Goal: Information Seeking & Learning: Learn about a topic

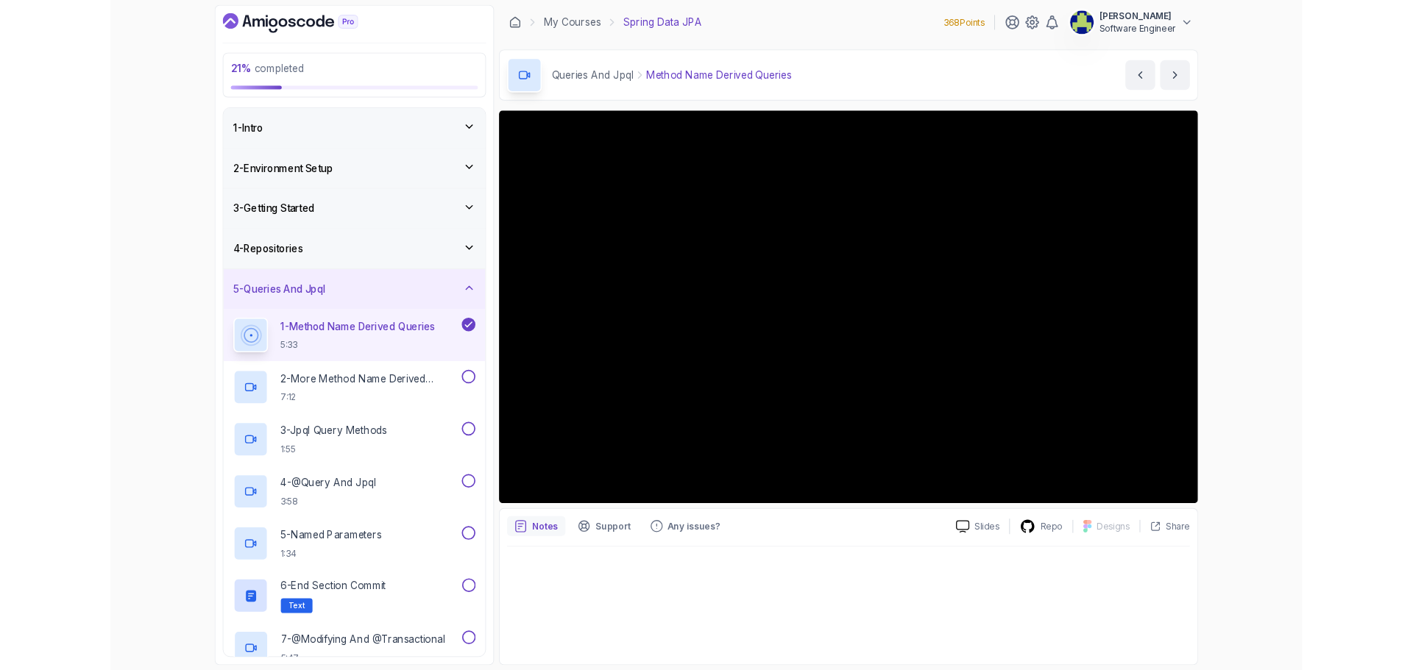
scroll to position [74, 0]
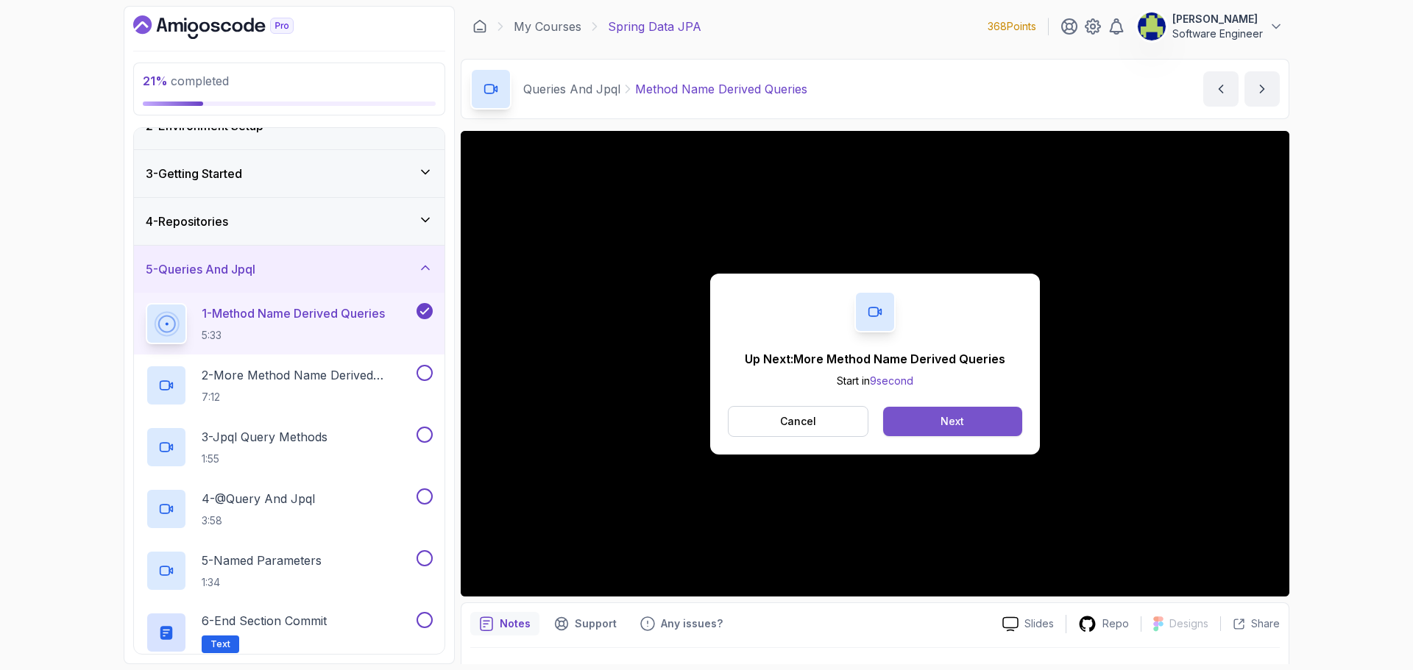
click at [950, 427] on div "Next" at bounding box center [952, 421] width 24 height 15
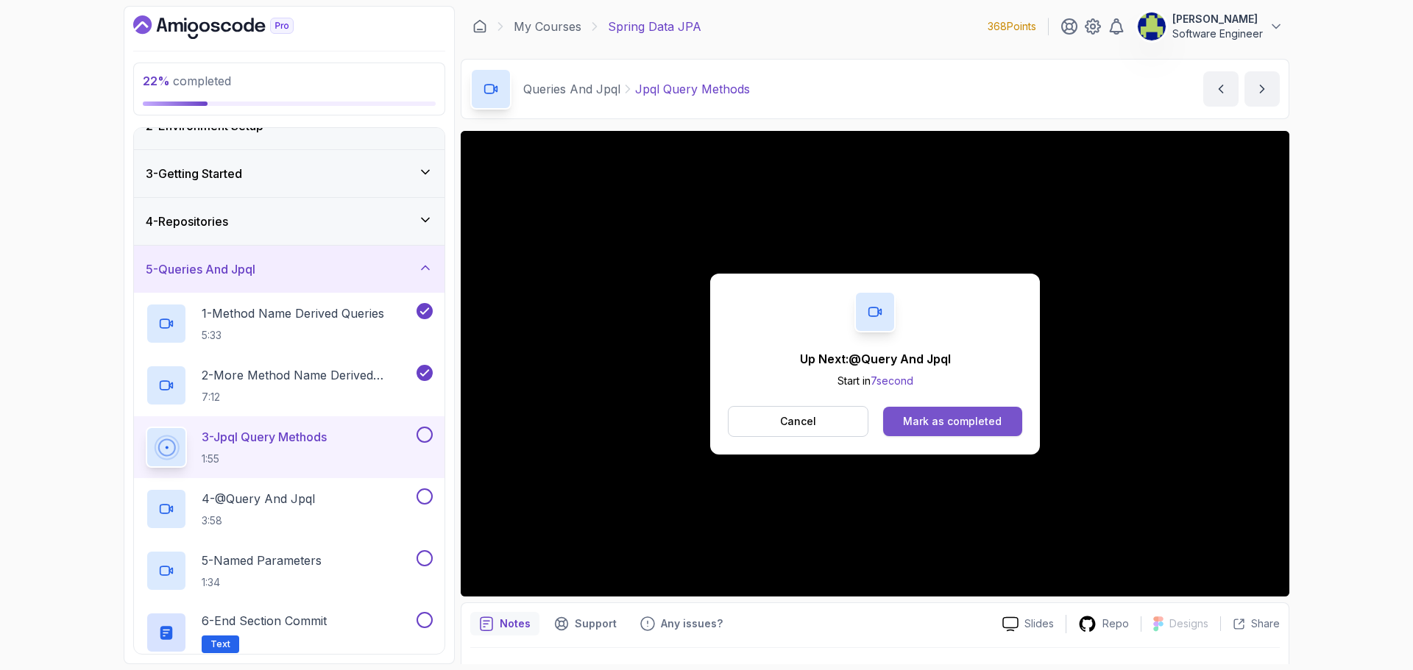
click at [973, 421] on div "Mark as completed" at bounding box center [952, 421] width 99 height 15
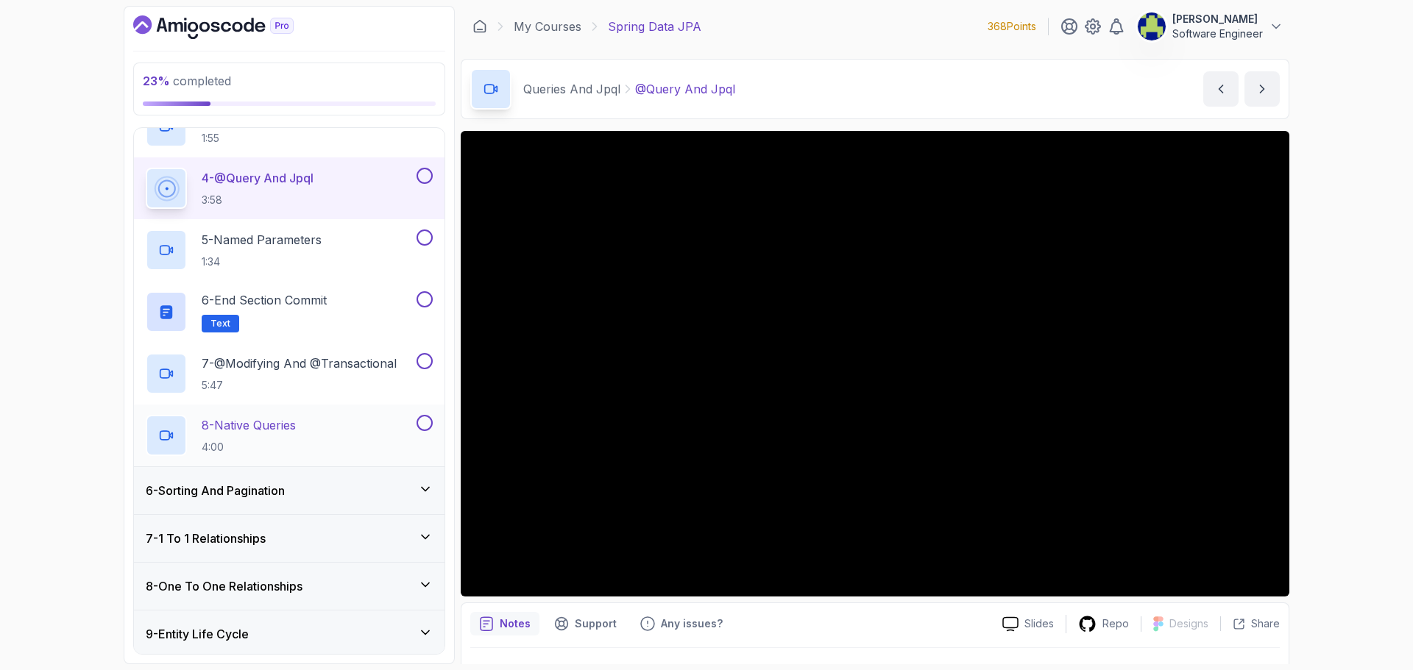
scroll to position [368, 0]
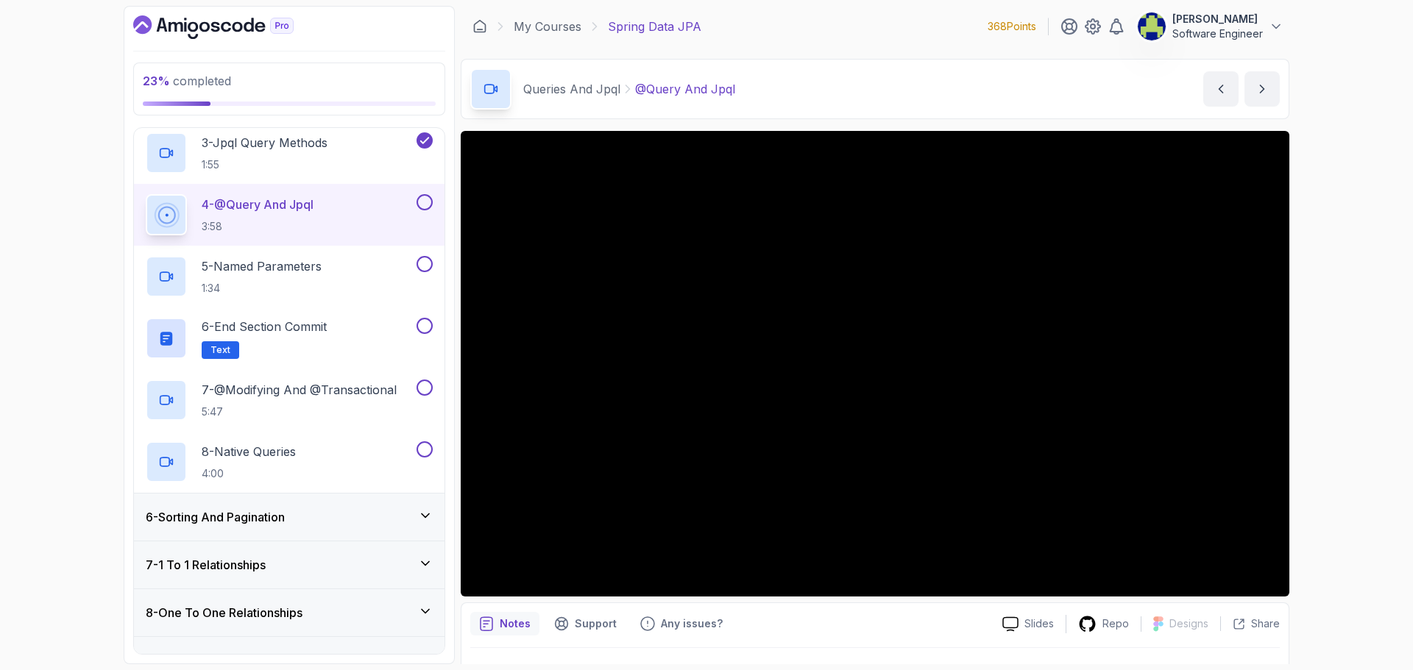
click at [427, 203] on button at bounding box center [424, 202] width 16 height 16
click at [270, 271] on p "5 - Named Parameters" at bounding box center [262, 267] width 120 height 18
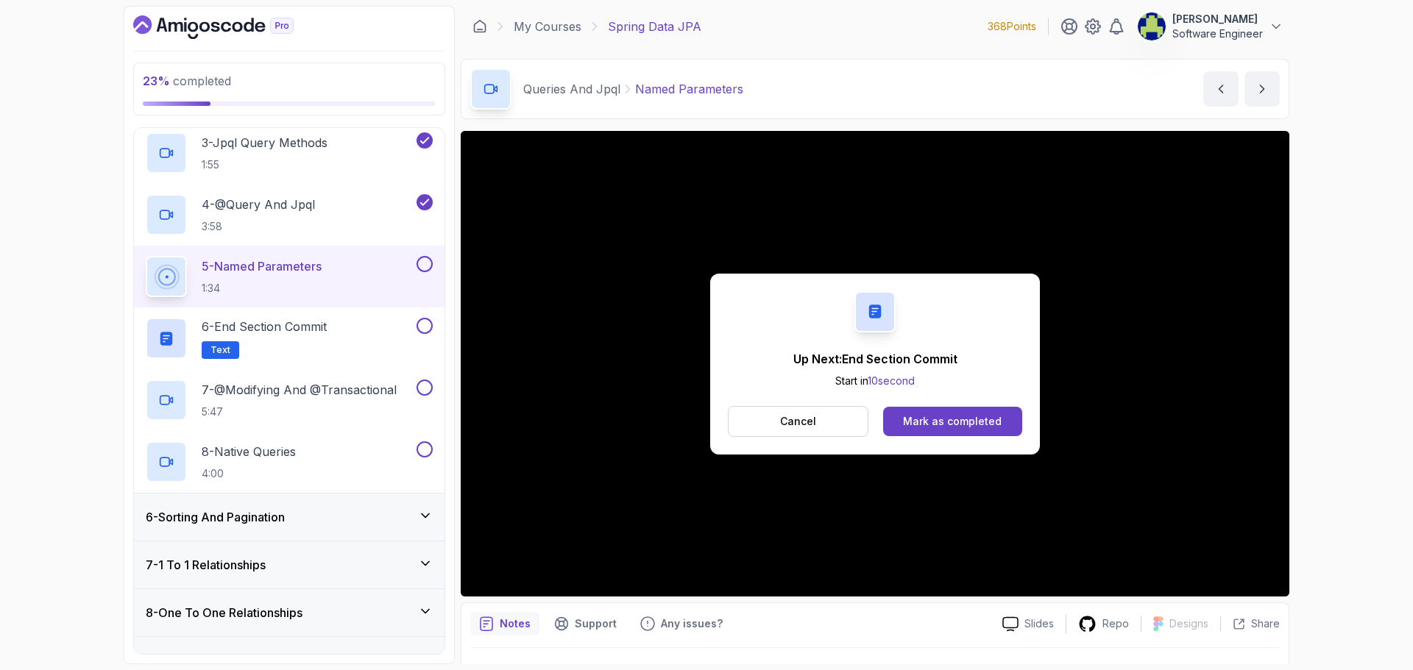
scroll to position [35, 0]
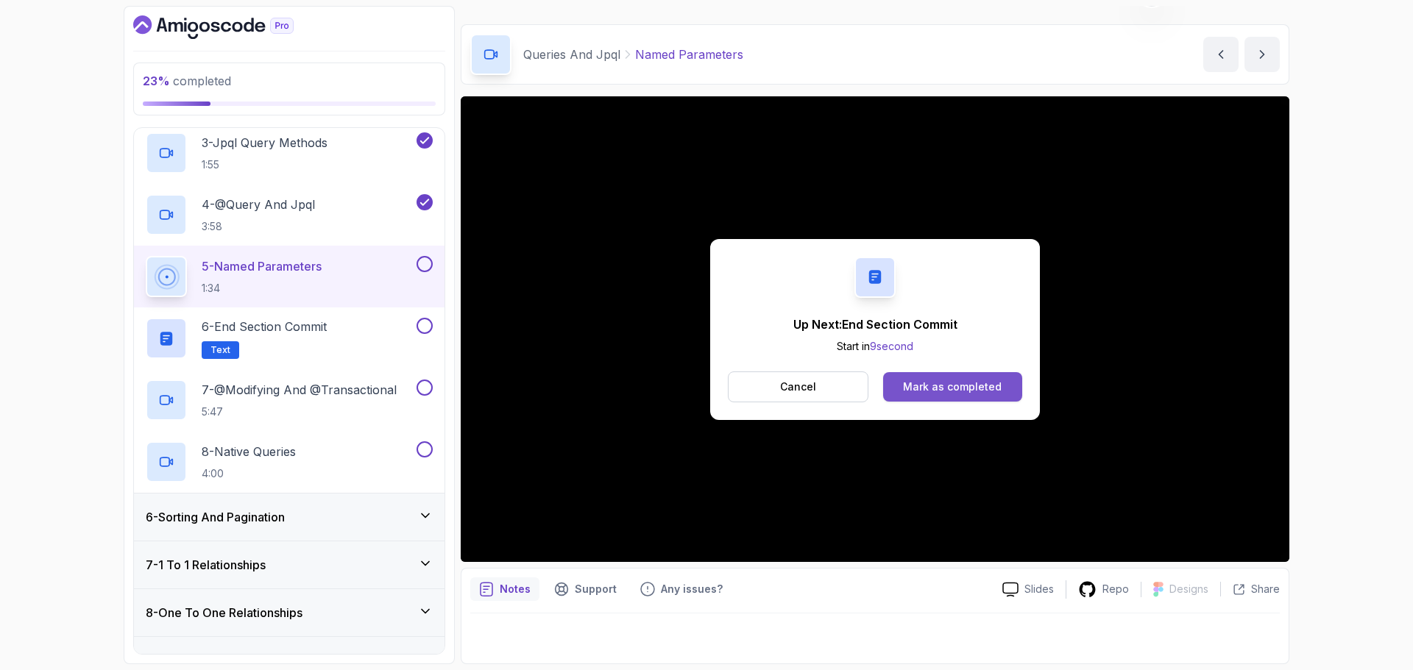
click at [975, 391] on div "Mark as completed" at bounding box center [952, 387] width 99 height 15
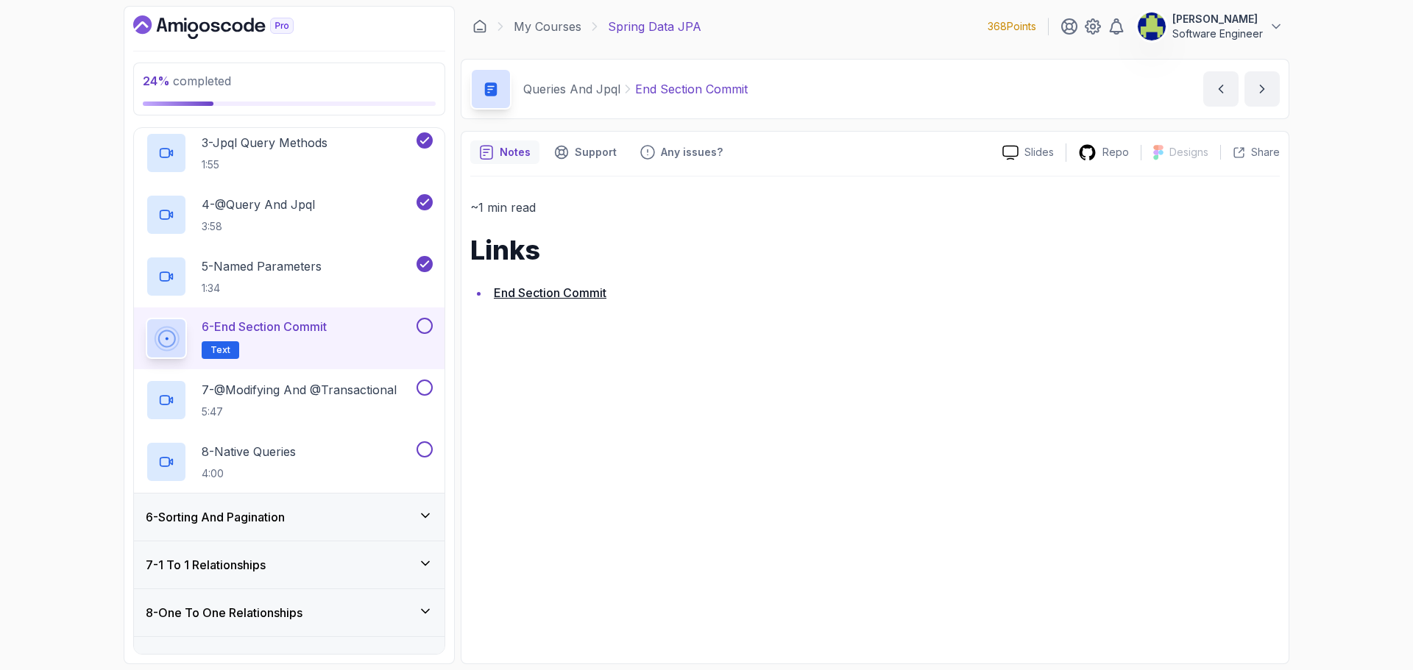
click at [430, 324] on button at bounding box center [424, 326] width 16 height 16
click at [310, 400] on h2 "7 - @Modifying And @Transactional 5:47" at bounding box center [299, 400] width 195 height 38
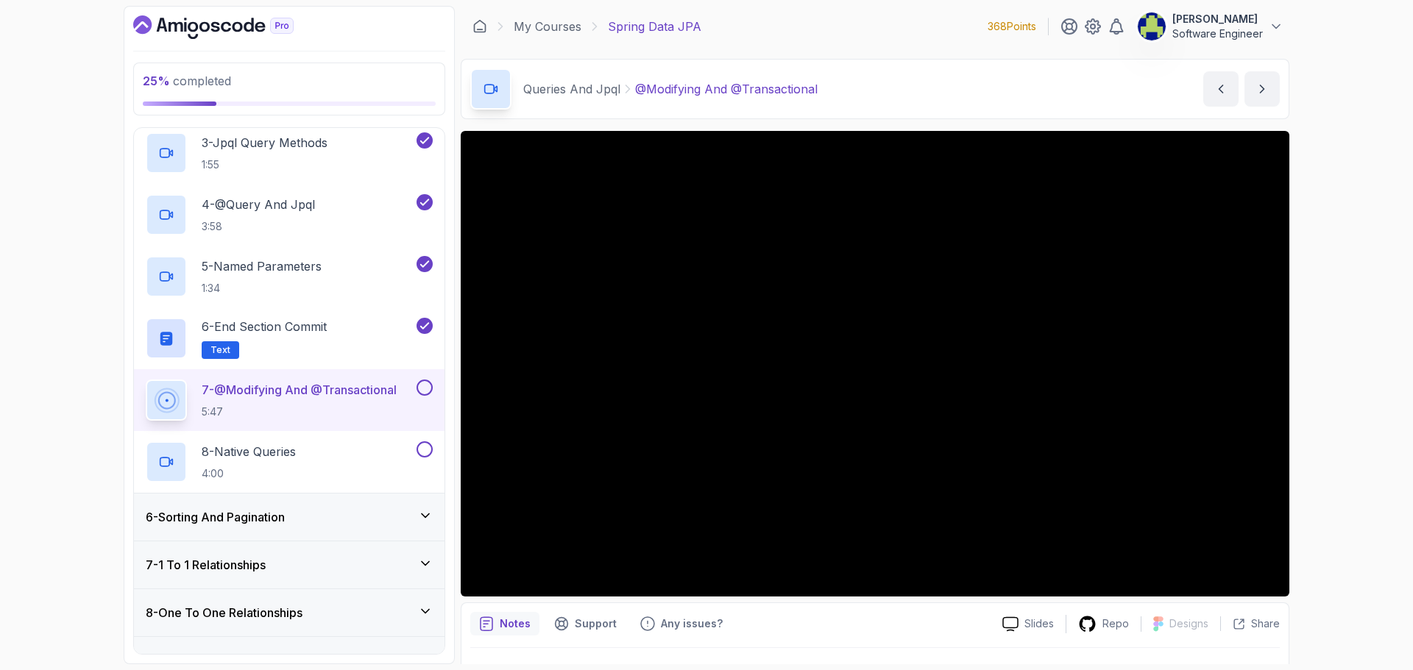
click at [421, 383] on button at bounding box center [424, 388] width 16 height 16
click at [324, 449] on div "8 - Native Queries 4:00" at bounding box center [280, 461] width 268 height 41
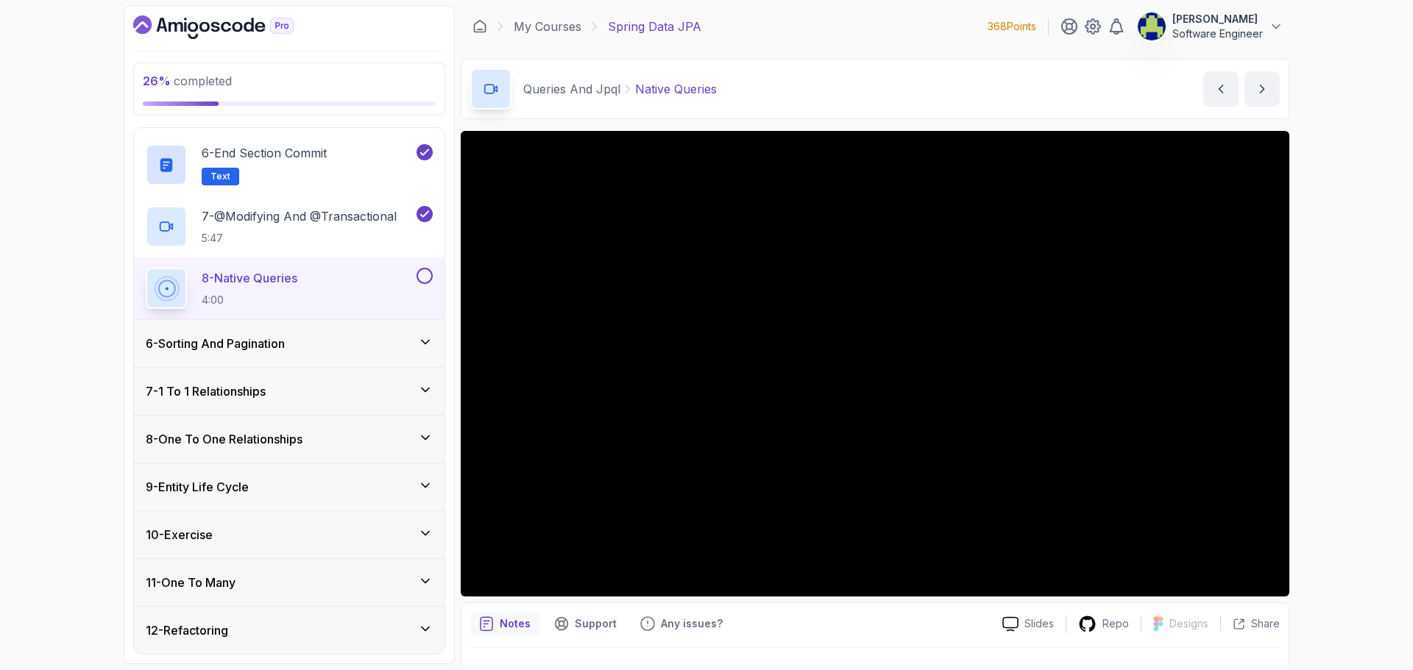
scroll to position [530, 0]
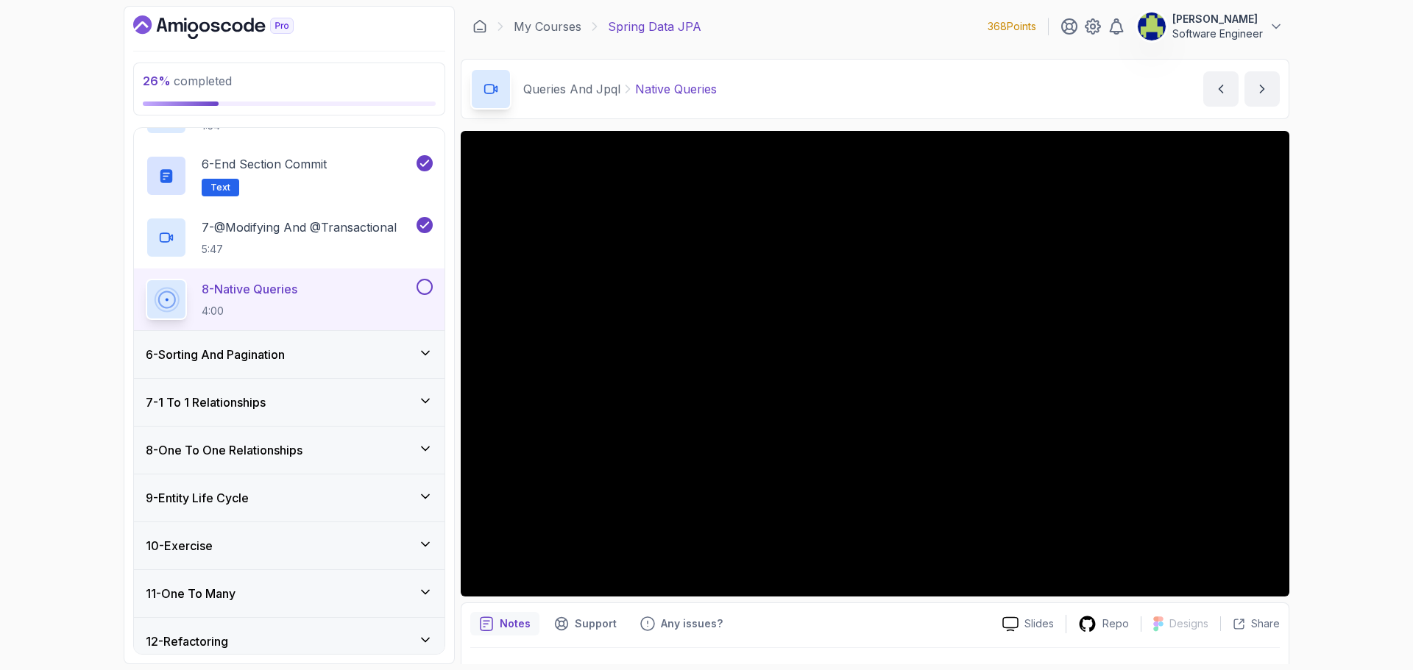
click at [421, 286] on button at bounding box center [424, 287] width 16 height 16
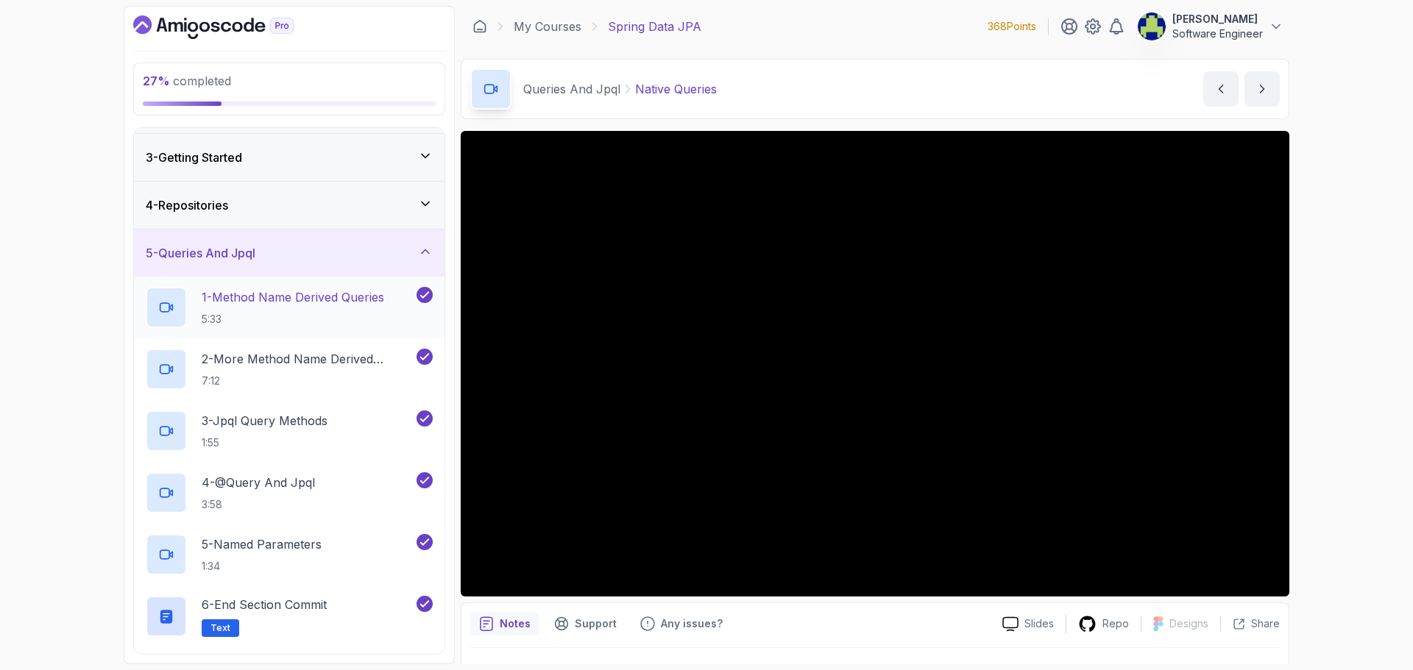
scroll to position [89, 0]
click at [374, 252] on div "5 - Queries And Jpql" at bounding box center [289, 254] width 287 height 18
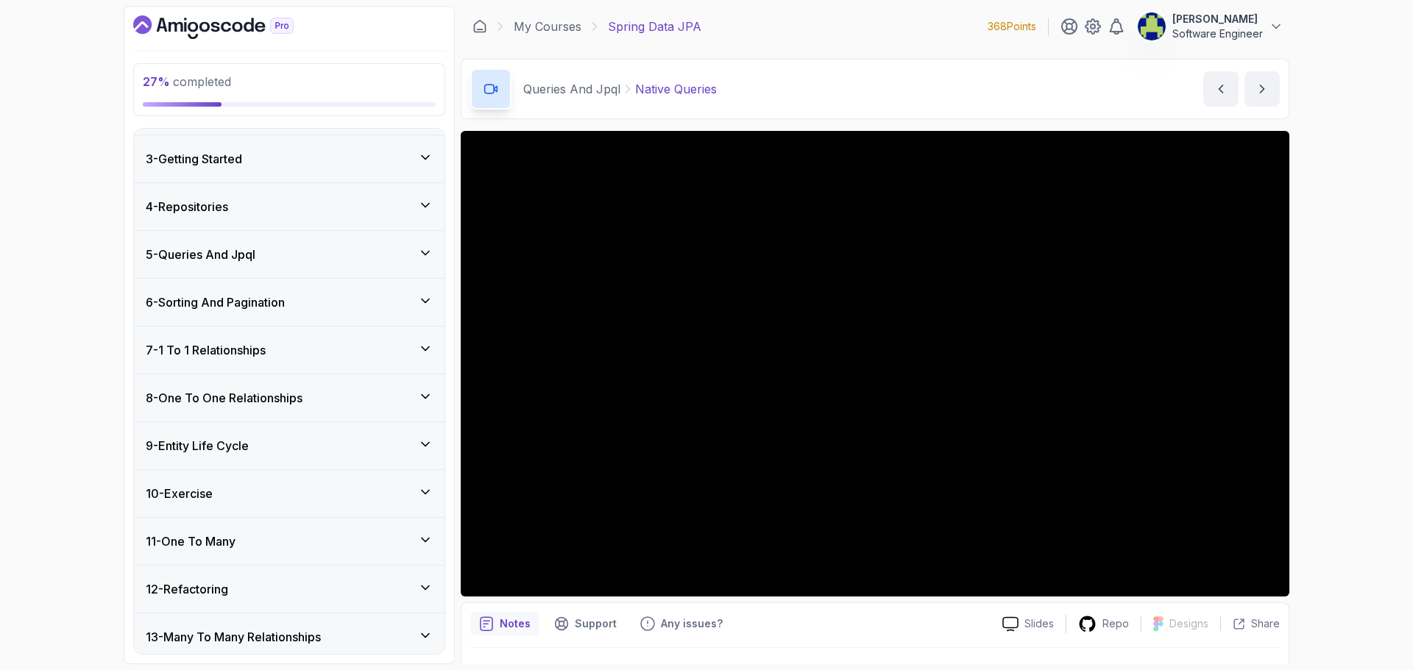
click at [387, 304] on div "6 - Sorting And Pagination" at bounding box center [289, 303] width 287 height 18
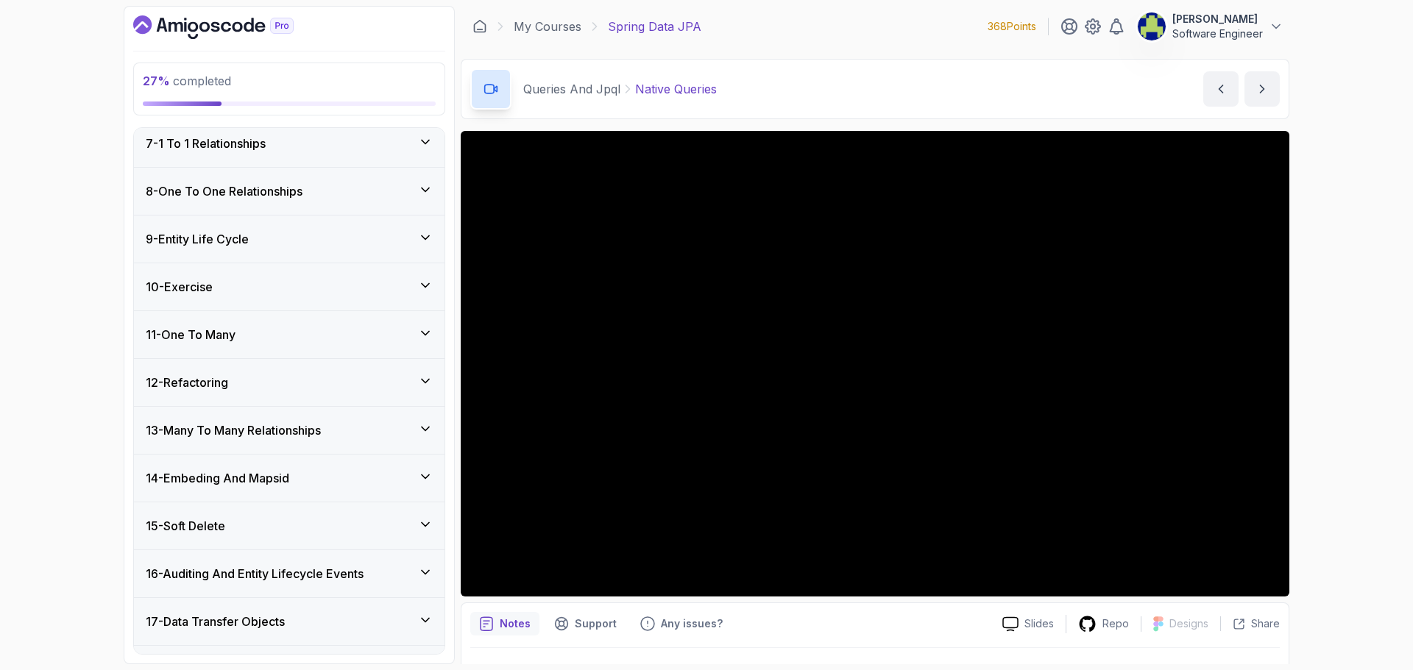
scroll to position [751, 0]
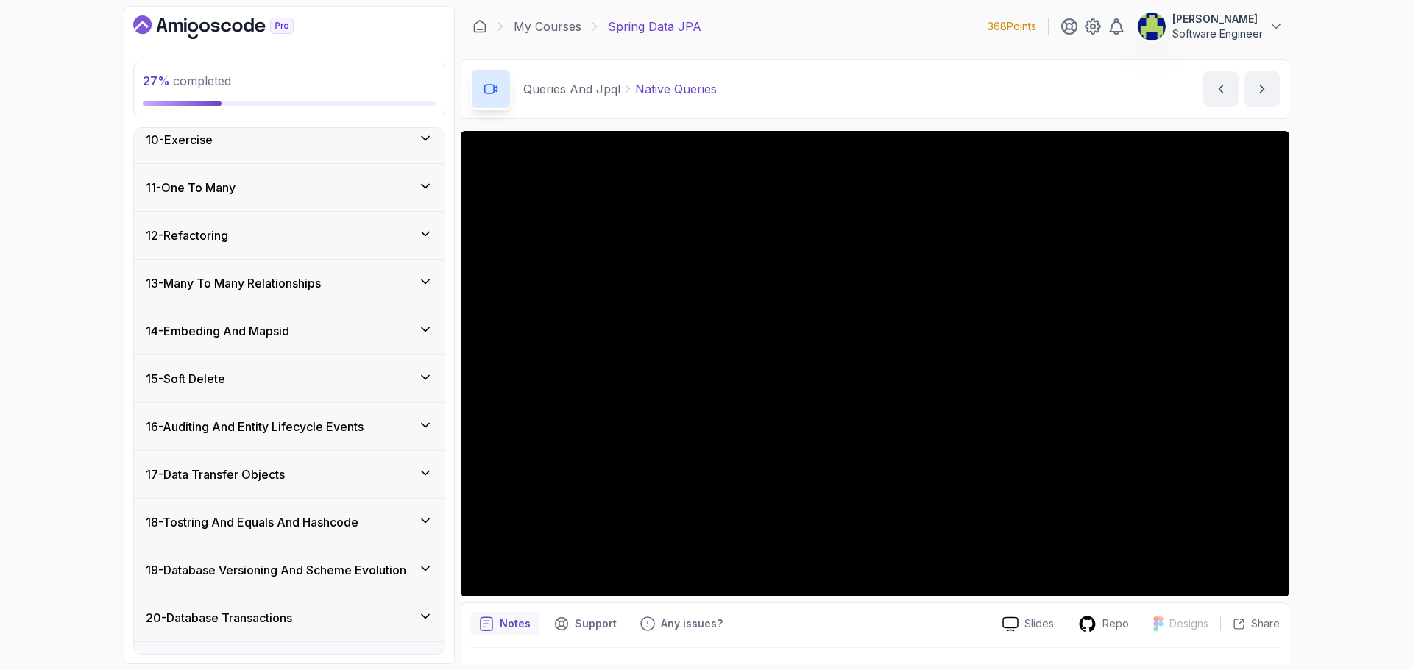
click at [414, 378] on div "15 - Soft Delete" at bounding box center [289, 379] width 287 height 18
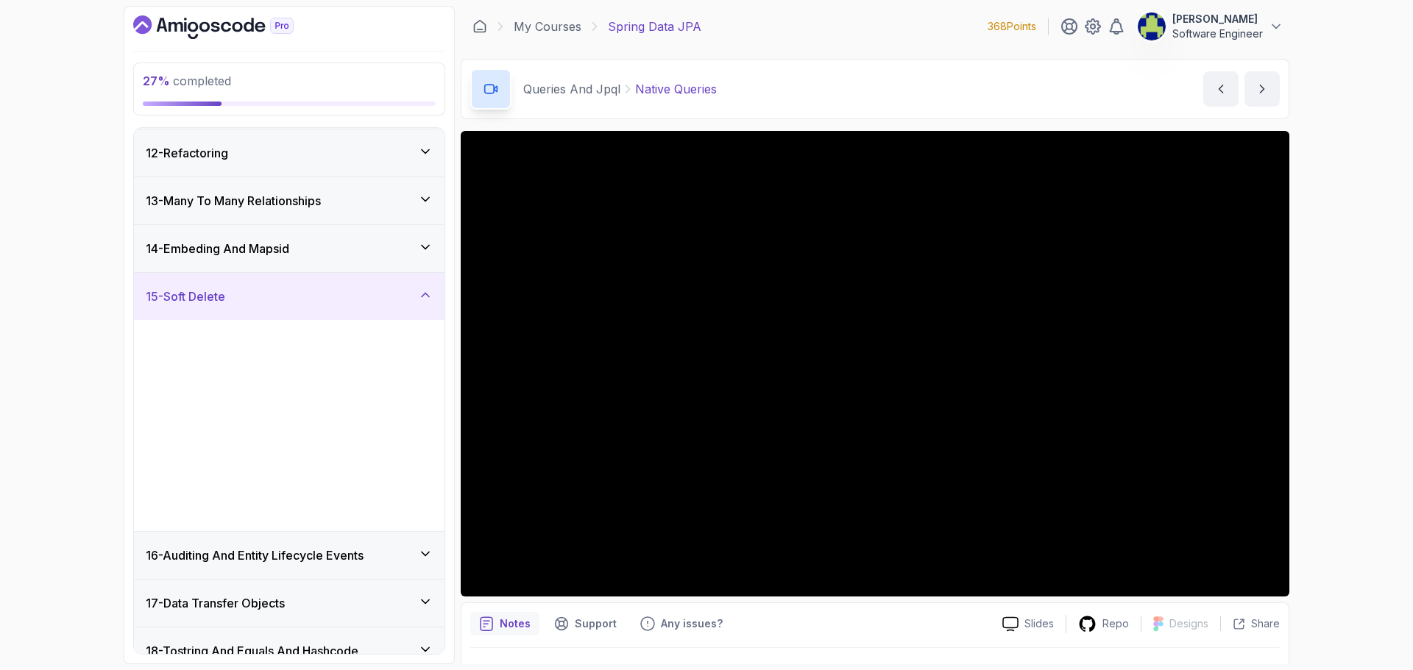
scroll to position [442, 0]
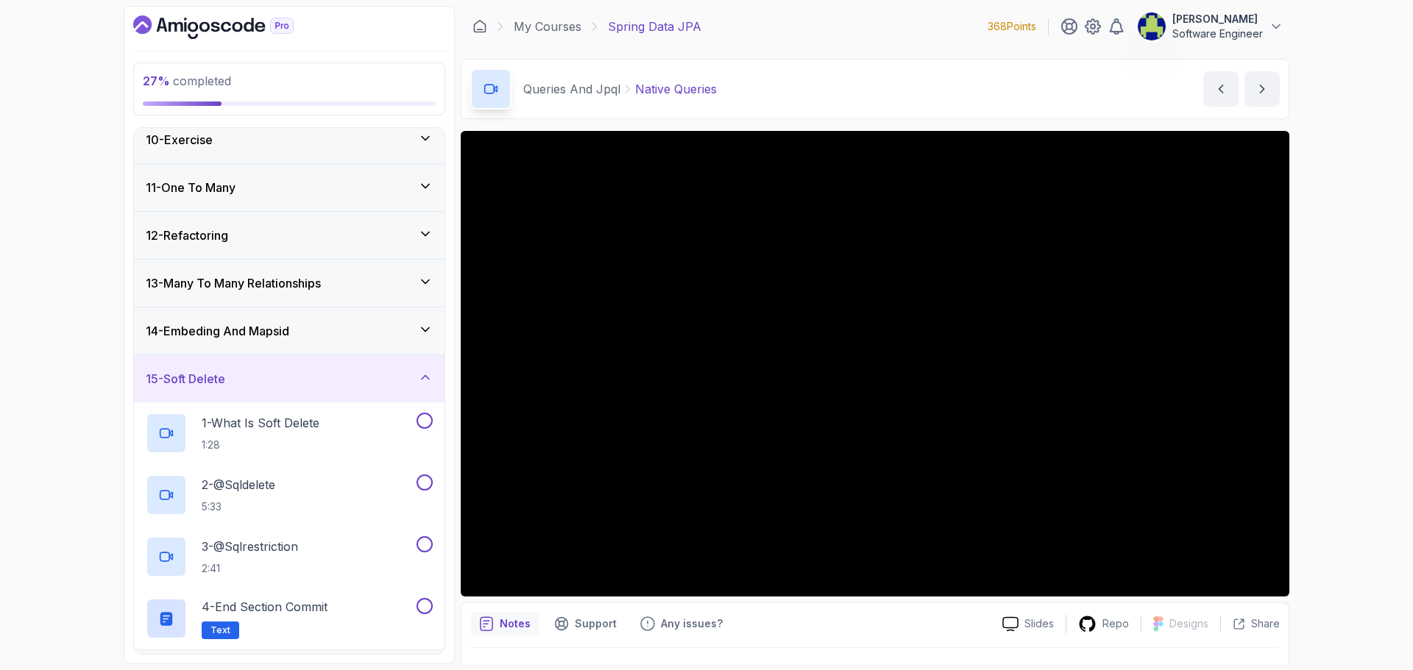
click at [414, 374] on div "15 - Soft Delete" at bounding box center [289, 379] width 287 height 18
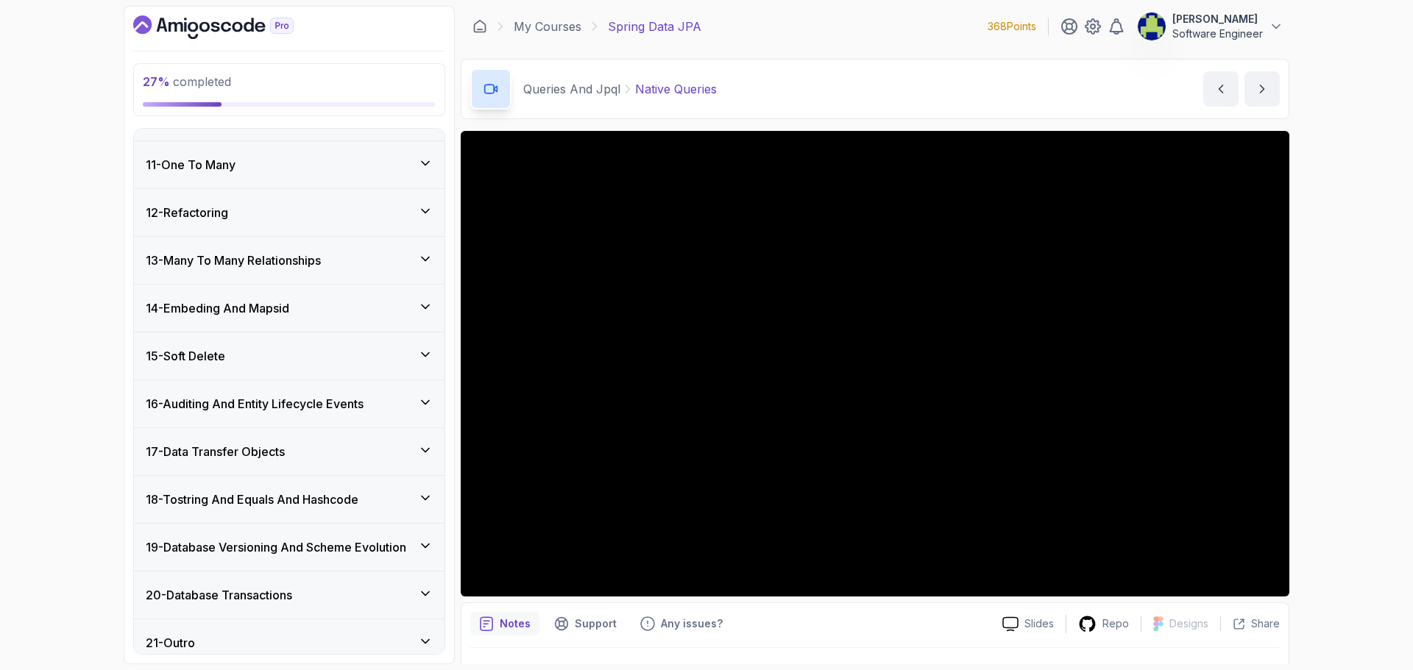
scroll to position [478, 0]
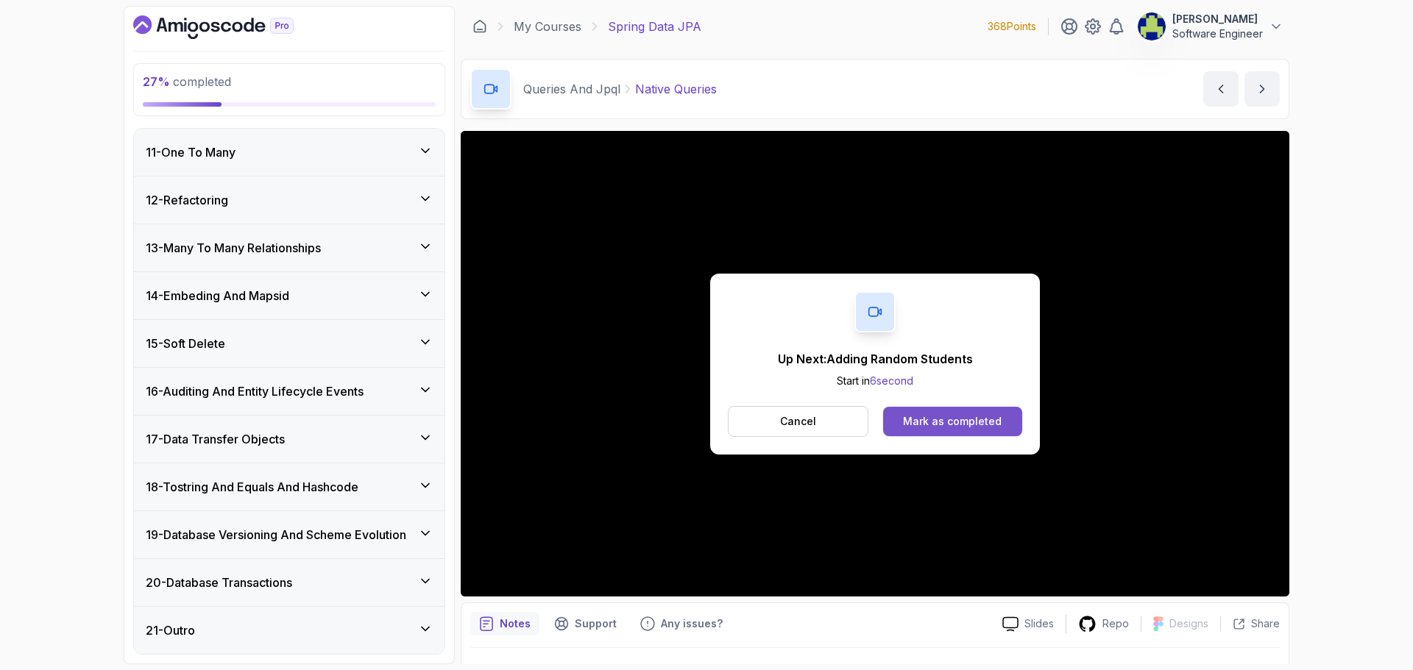
click at [943, 414] on div "Mark as completed" at bounding box center [952, 421] width 99 height 15
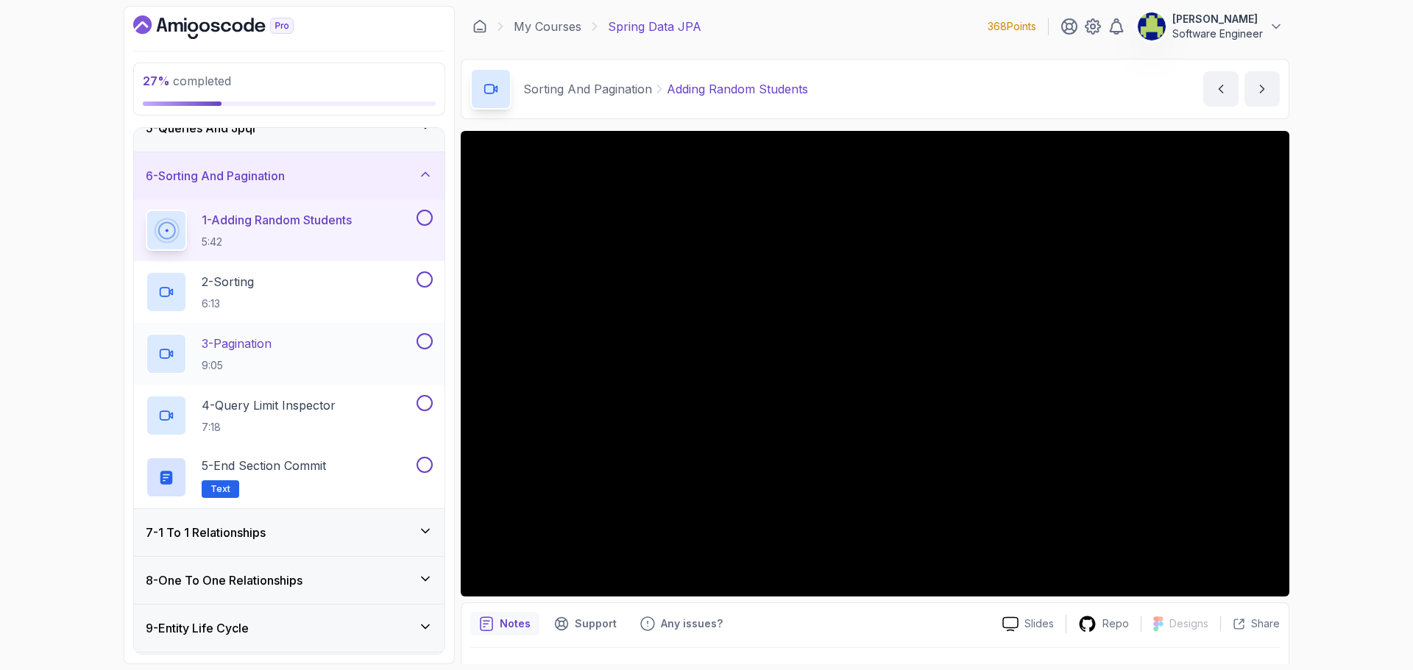
scroll to position [221, 0]
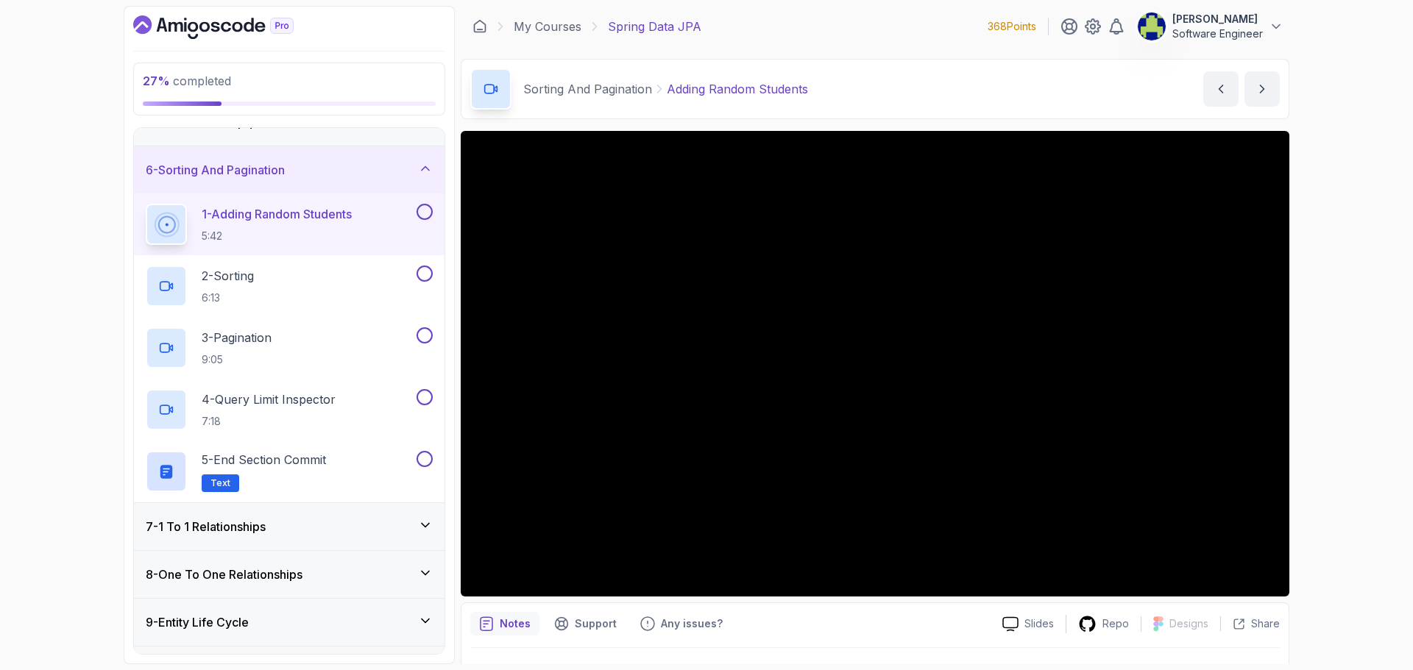
click at [435, 518] on div "7 - 1 To 1 Relationships" at bounding box center [289, 526] width 310 height 47
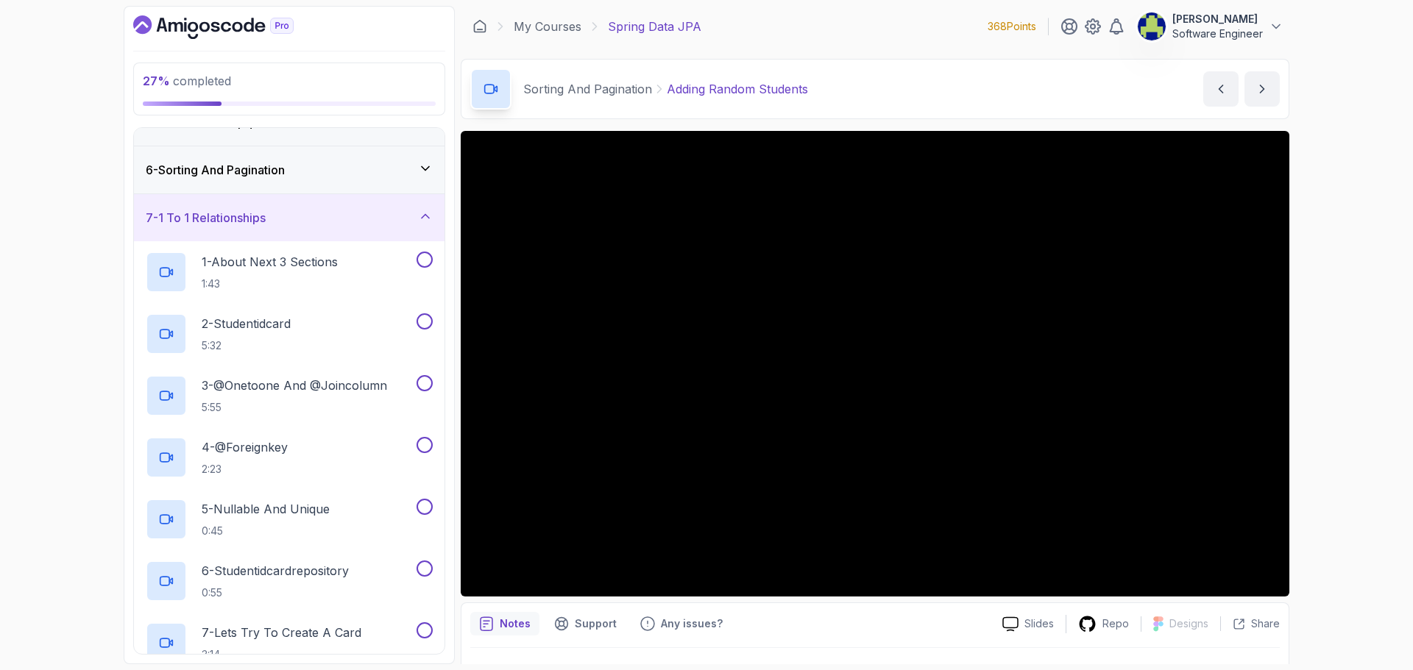
click at [414, 220] on div "7 - 1 To 1 Relationships" at bounding box center [289, 218] width 287 height 18
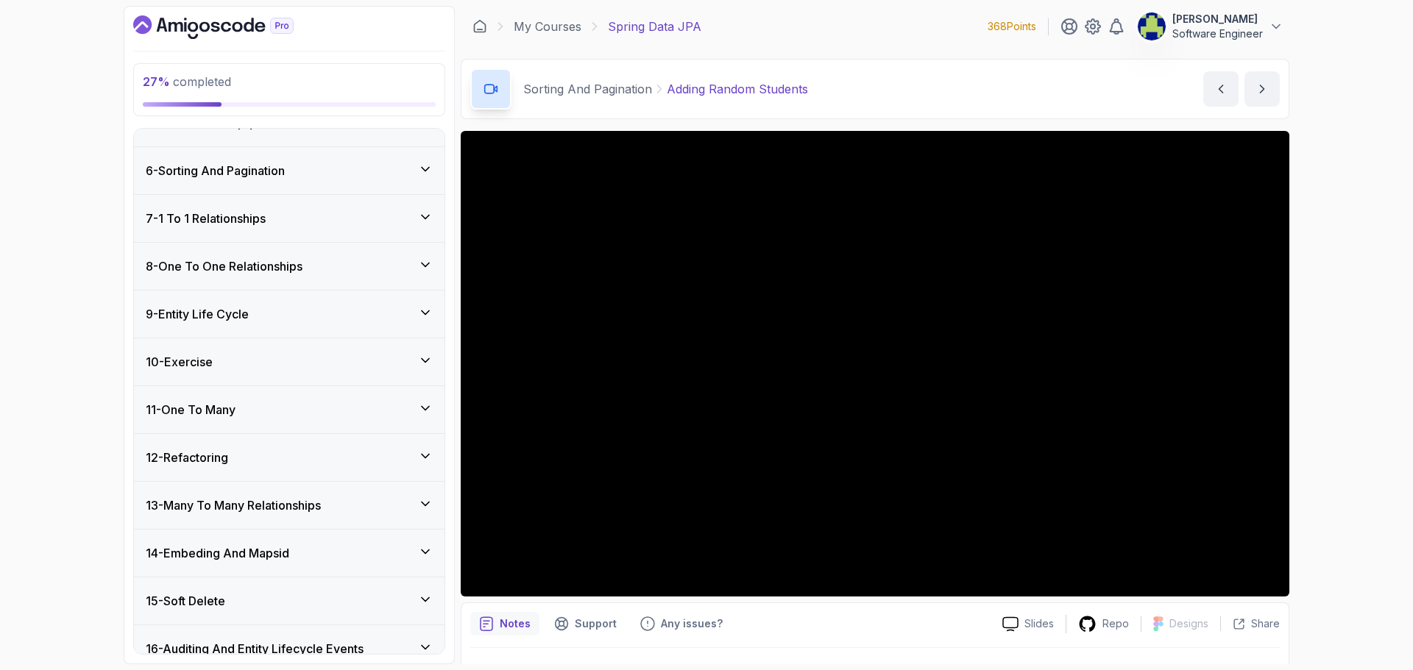
scroll to position [0, 0]
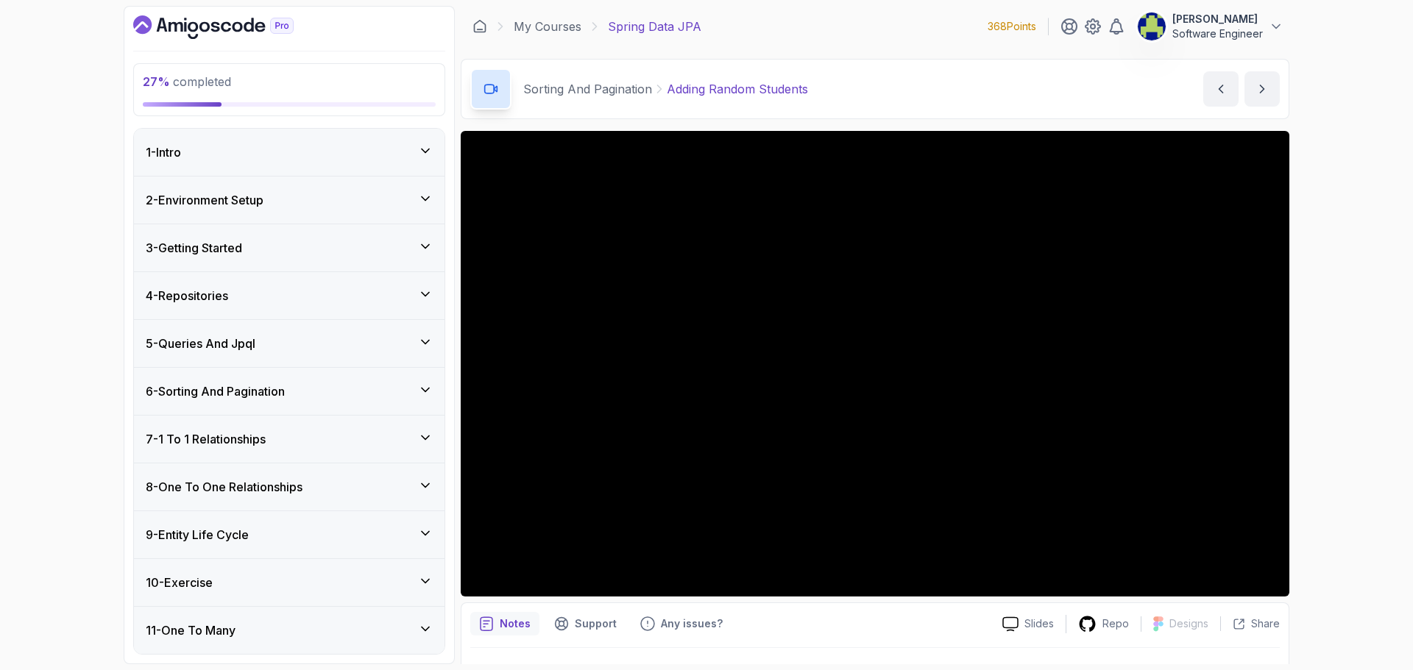
click at [400, 345] on div "5 - Queries And Jpql" at bounding box center [289, 344] width 287 height 18
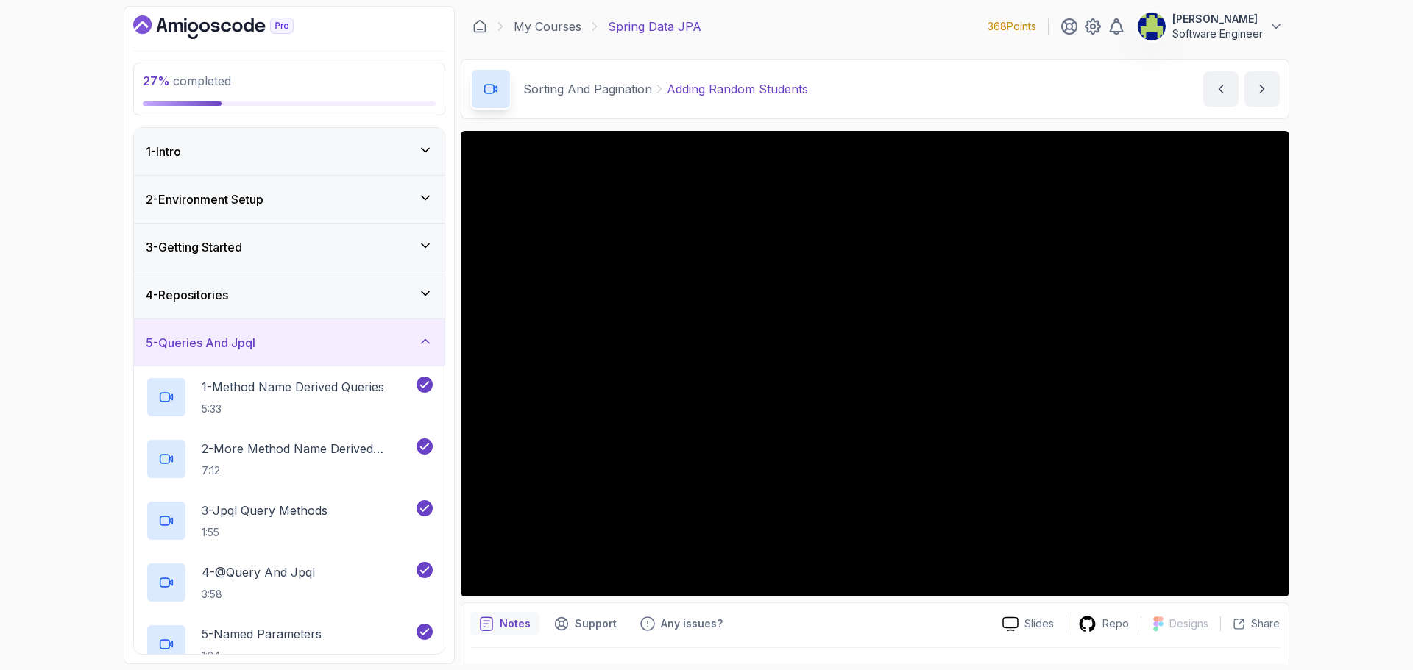
click at [400, 345] on div "5 - Queries And Jpql" at bounding box center [289, 343] width 287 height 18
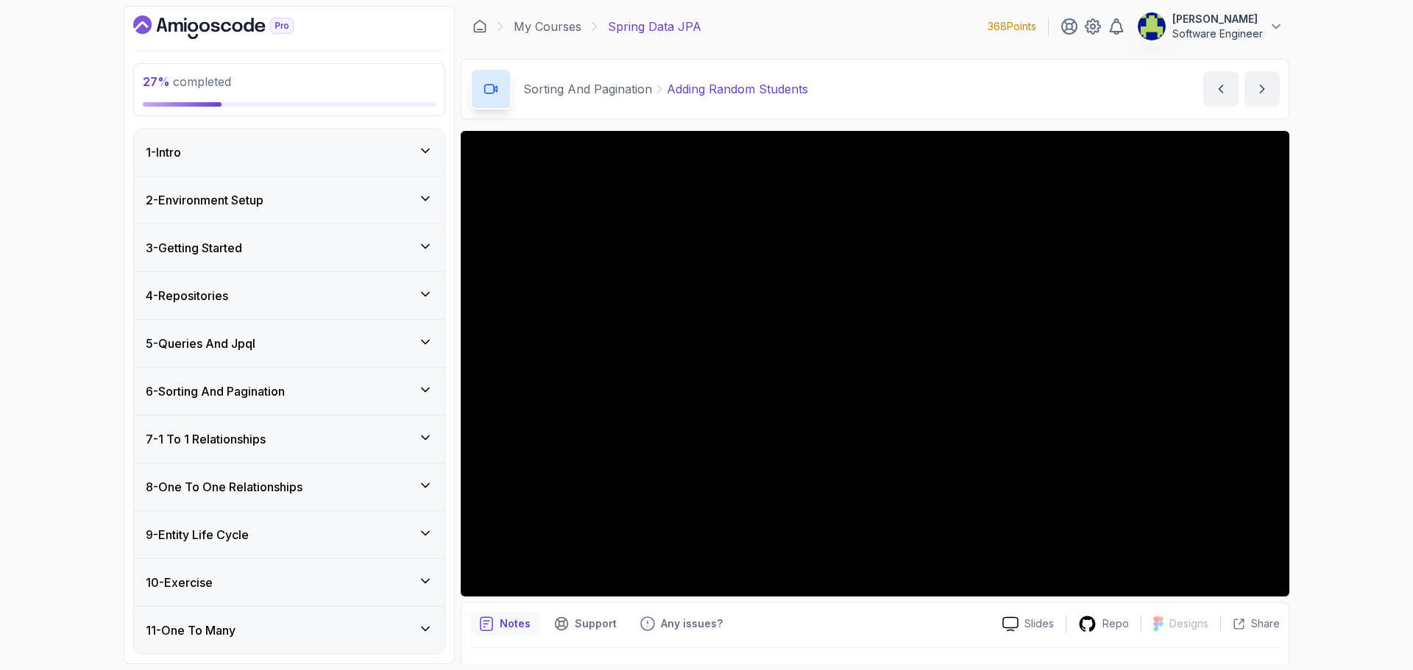
click at [424, 402] on div "6 - Sorting And Pagination" at bounding box center [289, 391] width 310 height 47
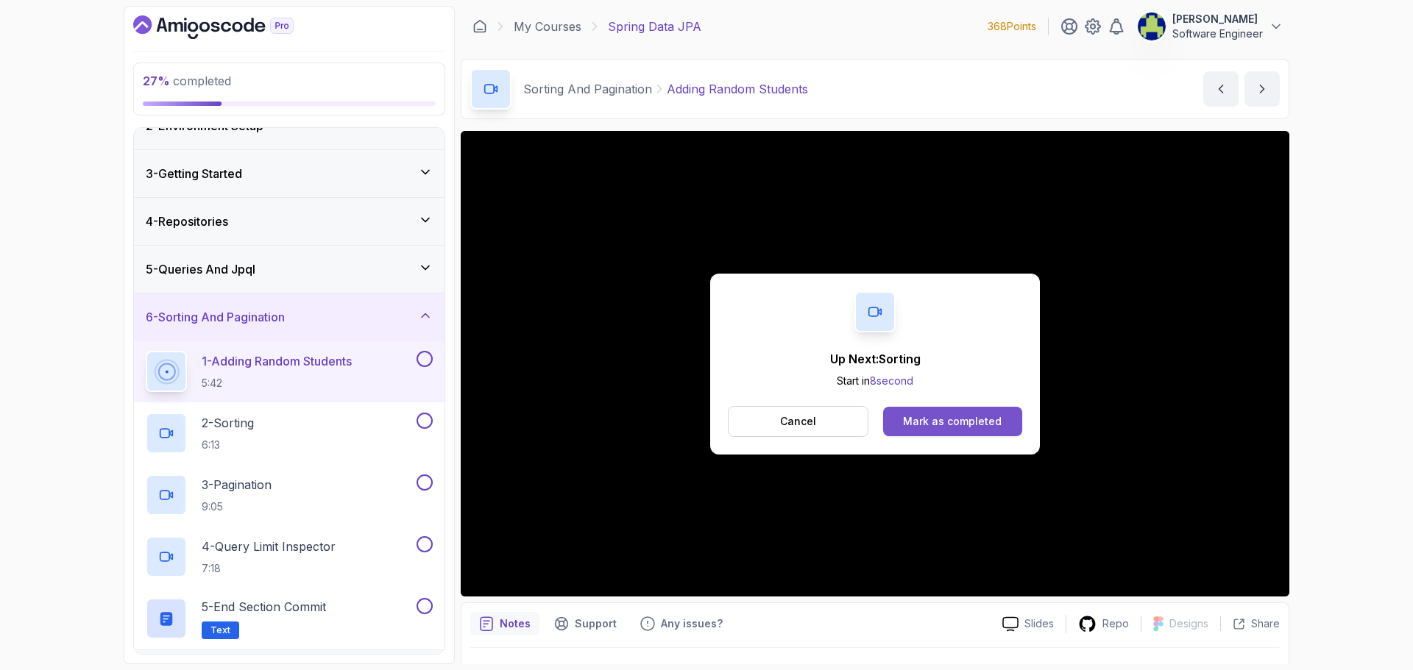
click at [959, 407] on button "Mark as completed" at bounding box center [952, 421] width 139 height 29
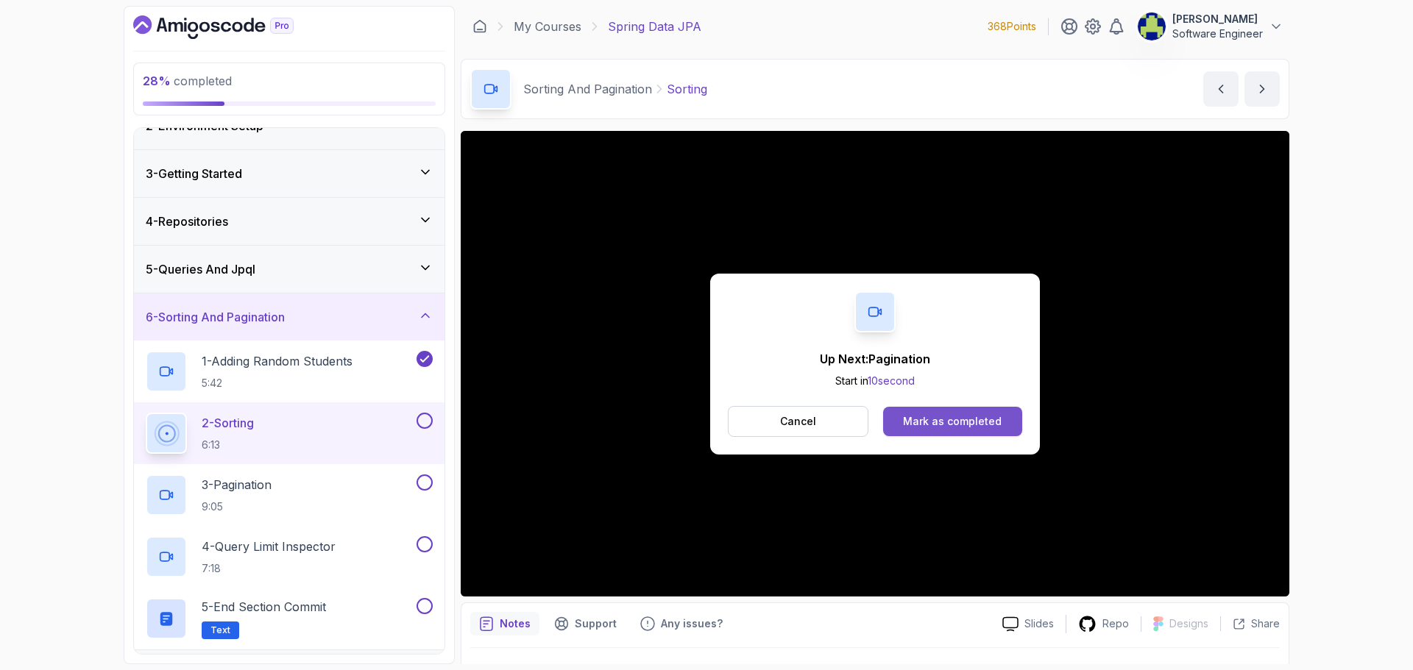
click at [935, 416] on div "Mark as completed" at bounding box center [952, 421] width 99 height 15
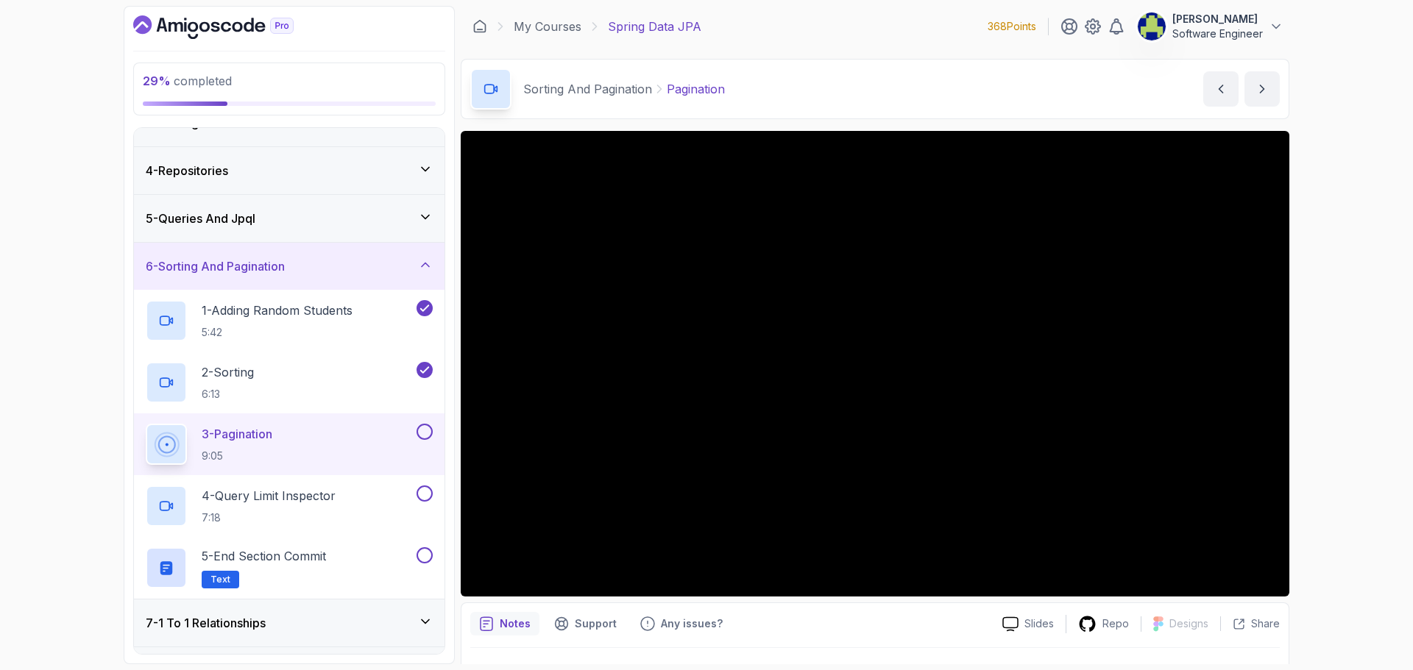
scroll to position [147, 0]
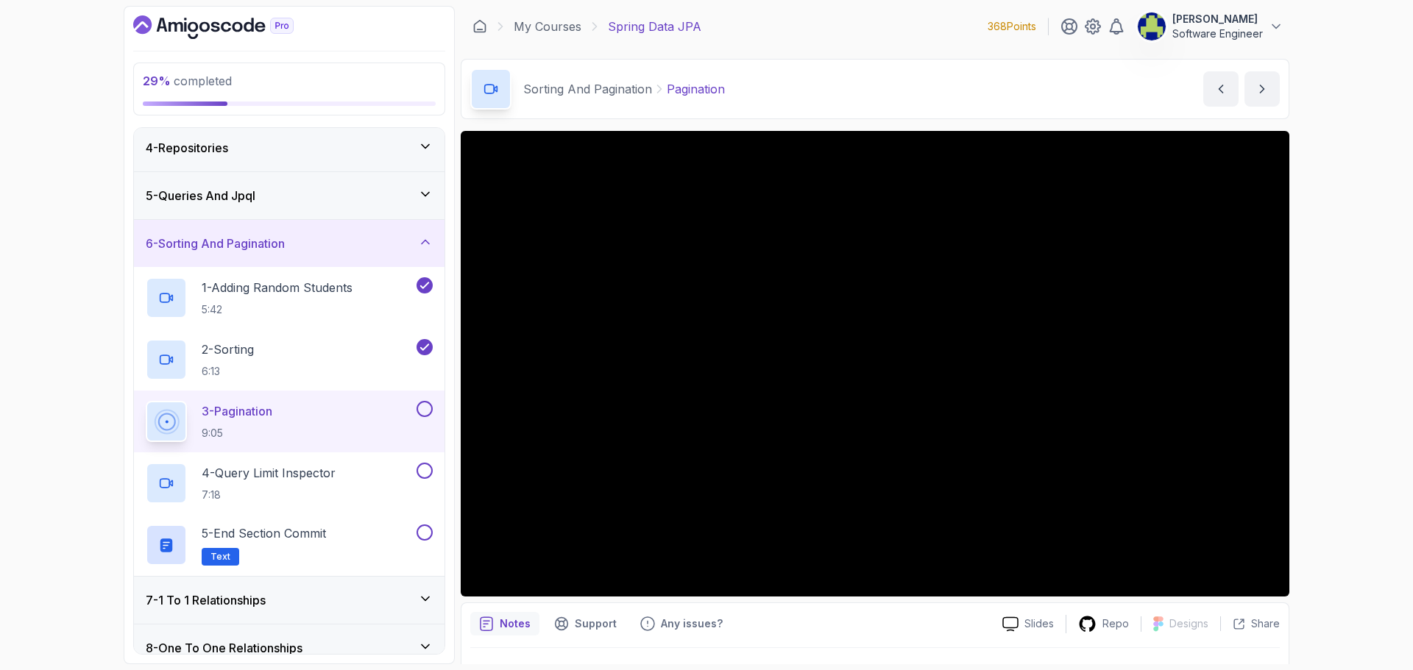
click at [424, 414] on button at bounding box center [424, 409] width 16 height 16
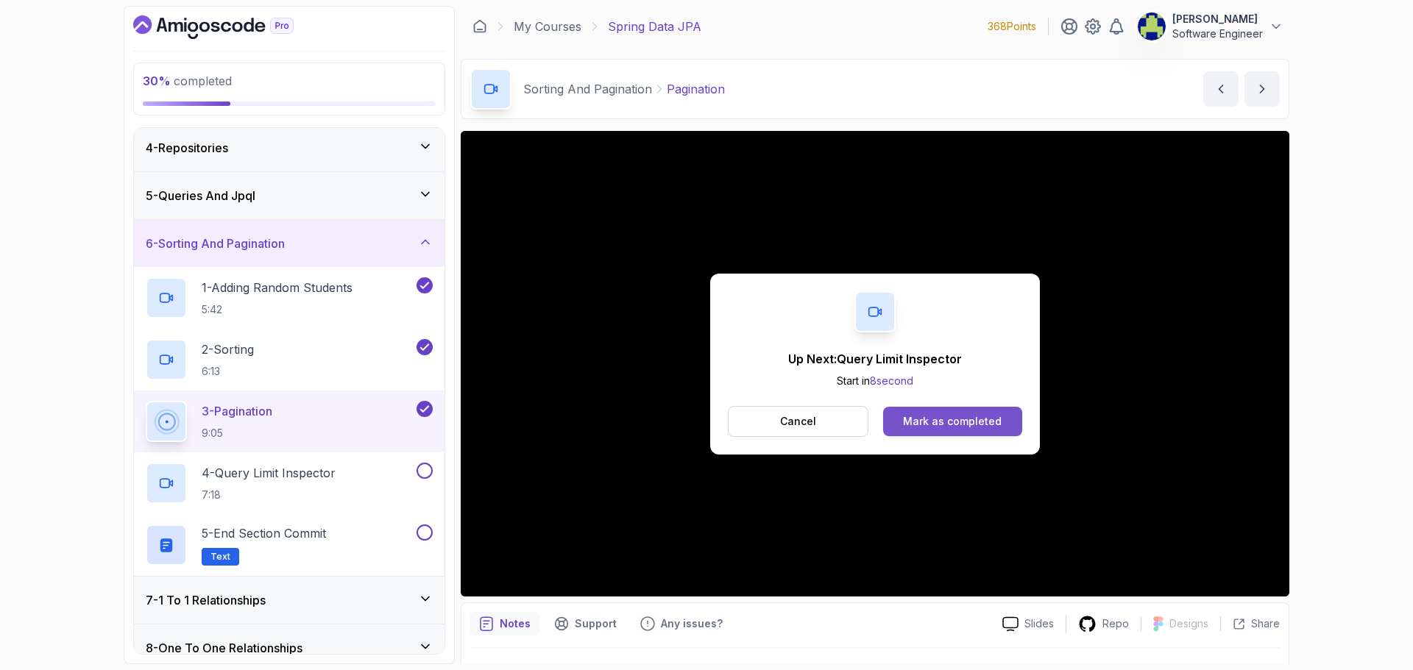
click at [969, 422] on div "Mark as completed" at bounding box center [952, 421] width 99 height 15
